Goal: Find specific page/section: Find specific page/section

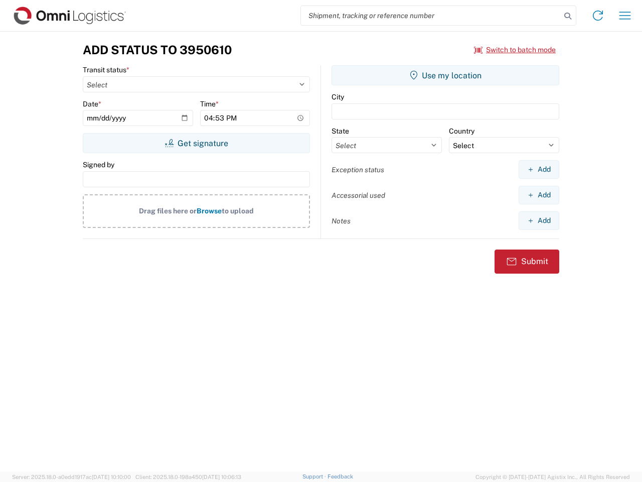
click at [431, 16] on input "search" at bounding box center [431, 15] width 260 height 19
click at [568, 16] on icon at bounding box center [568, 16] width 14 height 14
click at [598, 16] on icon at bounding box center [598, 16] width 16 height 16
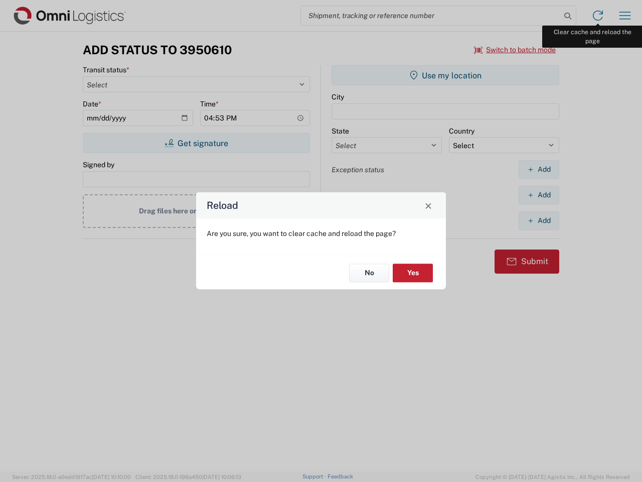
click at [625, 16] on div "Reload Are you sure, you want to clear cache and reload the page? No Yes" at bounding box center [321, 241] width 642 height 482
click at [515, 50] on div "Reload Are you sure, you want to clear cache and reload the page? No Yes" at bounding box center [321, 241] width 642 height 482
click at [196, 143] on div "Reload Are you sure, you want to clear cache and reload the page? No Yes" at bounding box center [321, 241] width 642 height 482
click at [446, 75] on div "Reload Are you sure, you want to clear cache and reload the page? No Yes" at bounding box center [321, 241] width 642 height 482
click at [539, 169] on div "Reload Are you sure, you want to clear cache and reload the page? No Yes" at bounding box center [321, 241] width 642 height 482
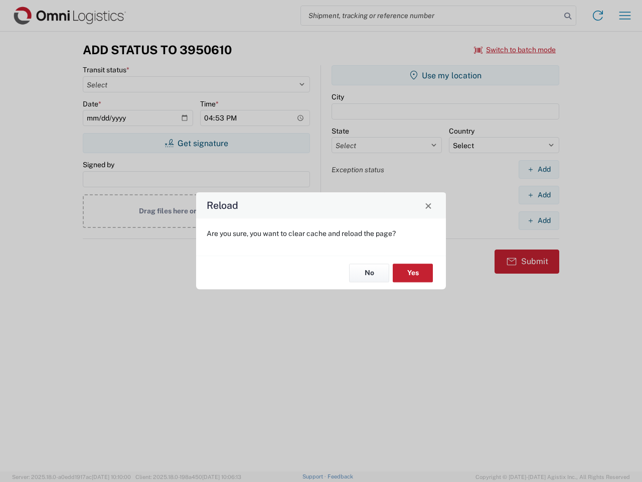
click at [539, 195] on div "Reload Are you sure, you want to clear cache and reload the page? No Yes" at bounding box center [321, 241] width 642 height 482
click at [539, 220] on div "Reload Are you sure, you want to clear cache and reload the page? No Yes" at bounding box center [321, 241] width 642 height 482
